Goal: Navigation & Orientation: Find specific page/section

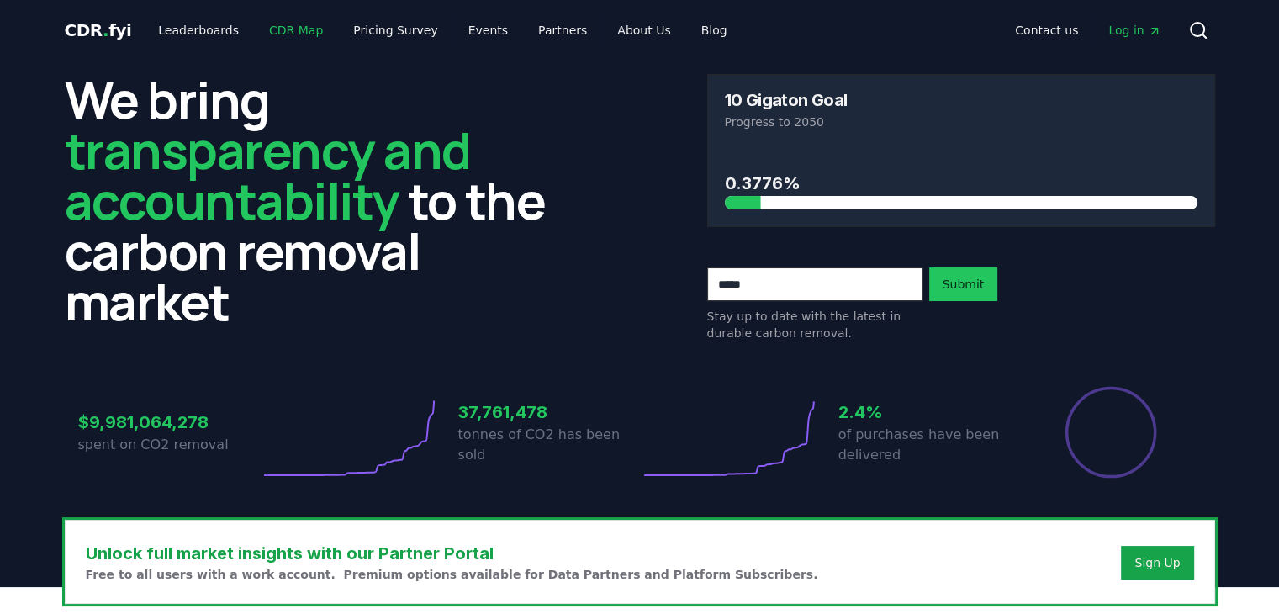
drag, startPoint x: 0, startPoint y: 0, endPoint x: 268, endPoint y: 28, distance: 269.6
click at [268, 28] on link "CDR Map" at bounding box center [296, 30] width 81 height 30
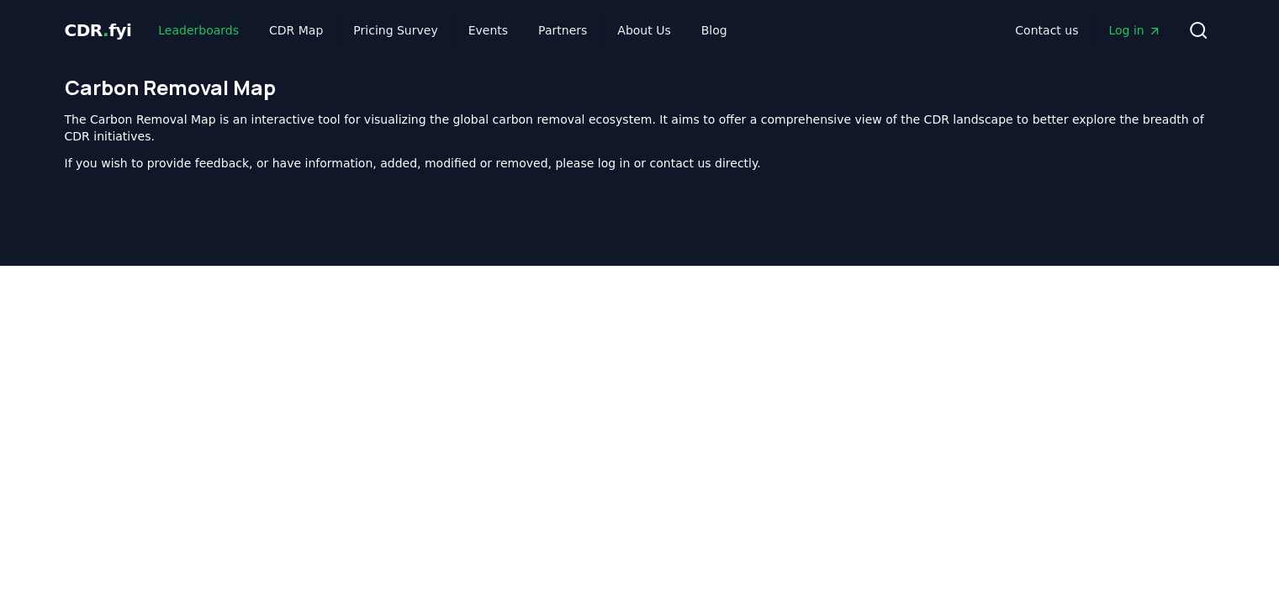
click at [193, 33] on link "Leaderboards" at bounding box center [199, 30] width 108 height 30
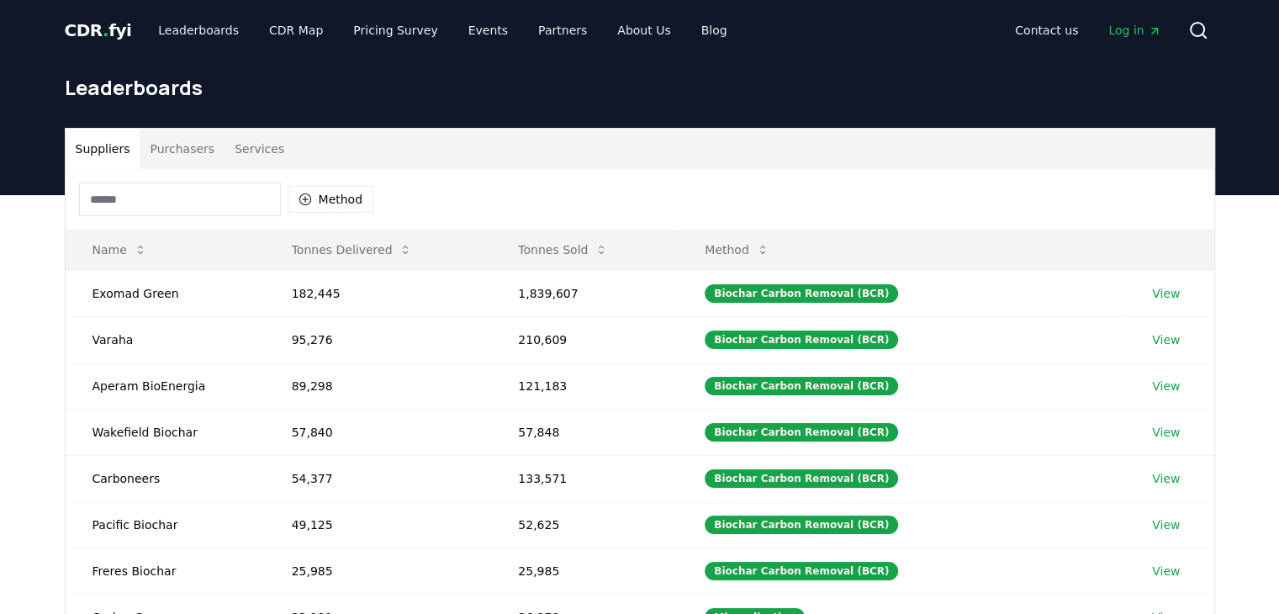
click at [1101, 21] on link "Log in" at bounding box center [1134, 30] width 79 height 30
